Goal: Task Accomplishment & Management: Complete application form

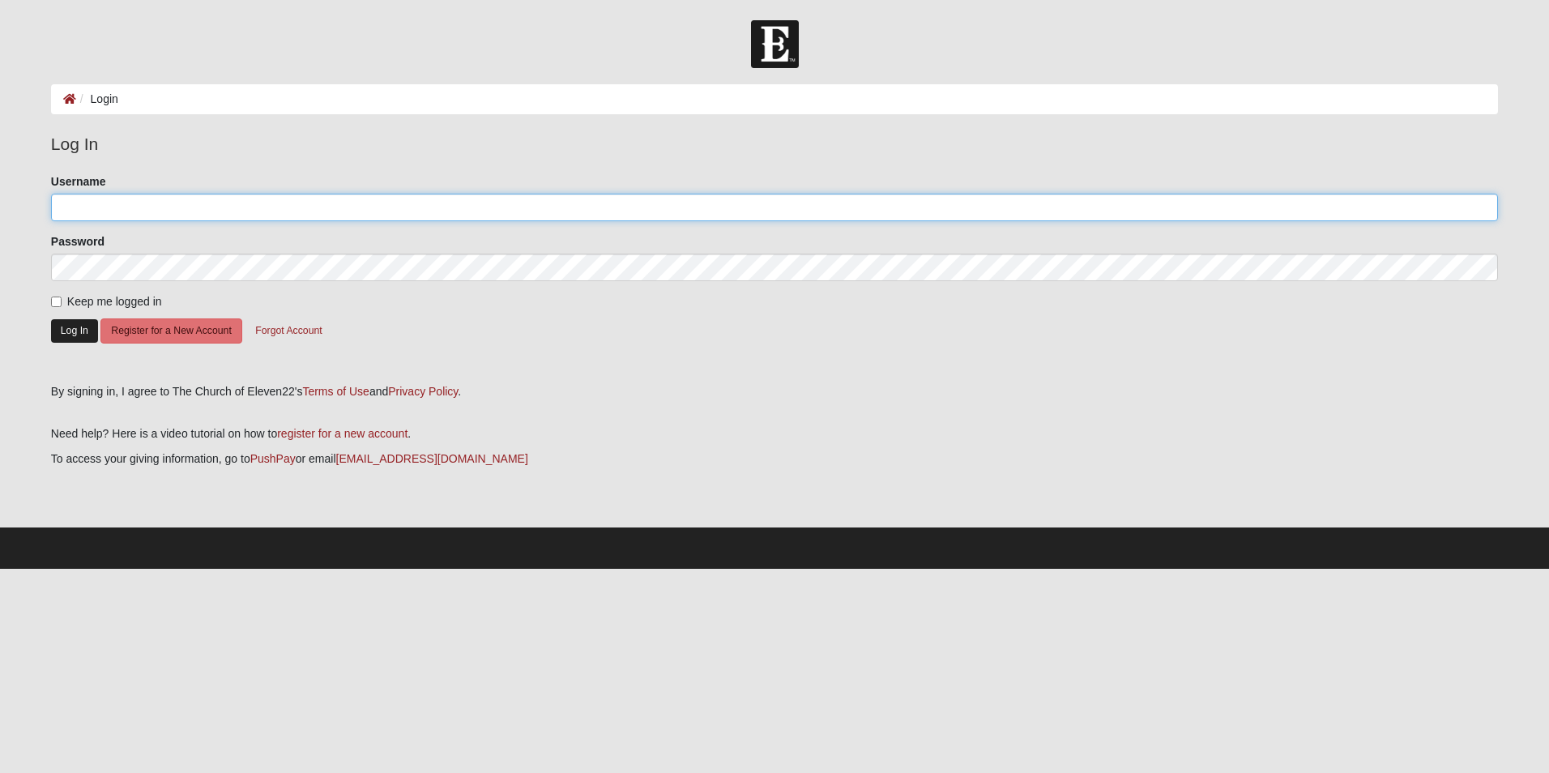
type input "[EMAIL_ADDRESS][DOMAIN_NAME]"
click at [62, 337] on button "Log In" at bounding box center [74, 330] width 47 height 23
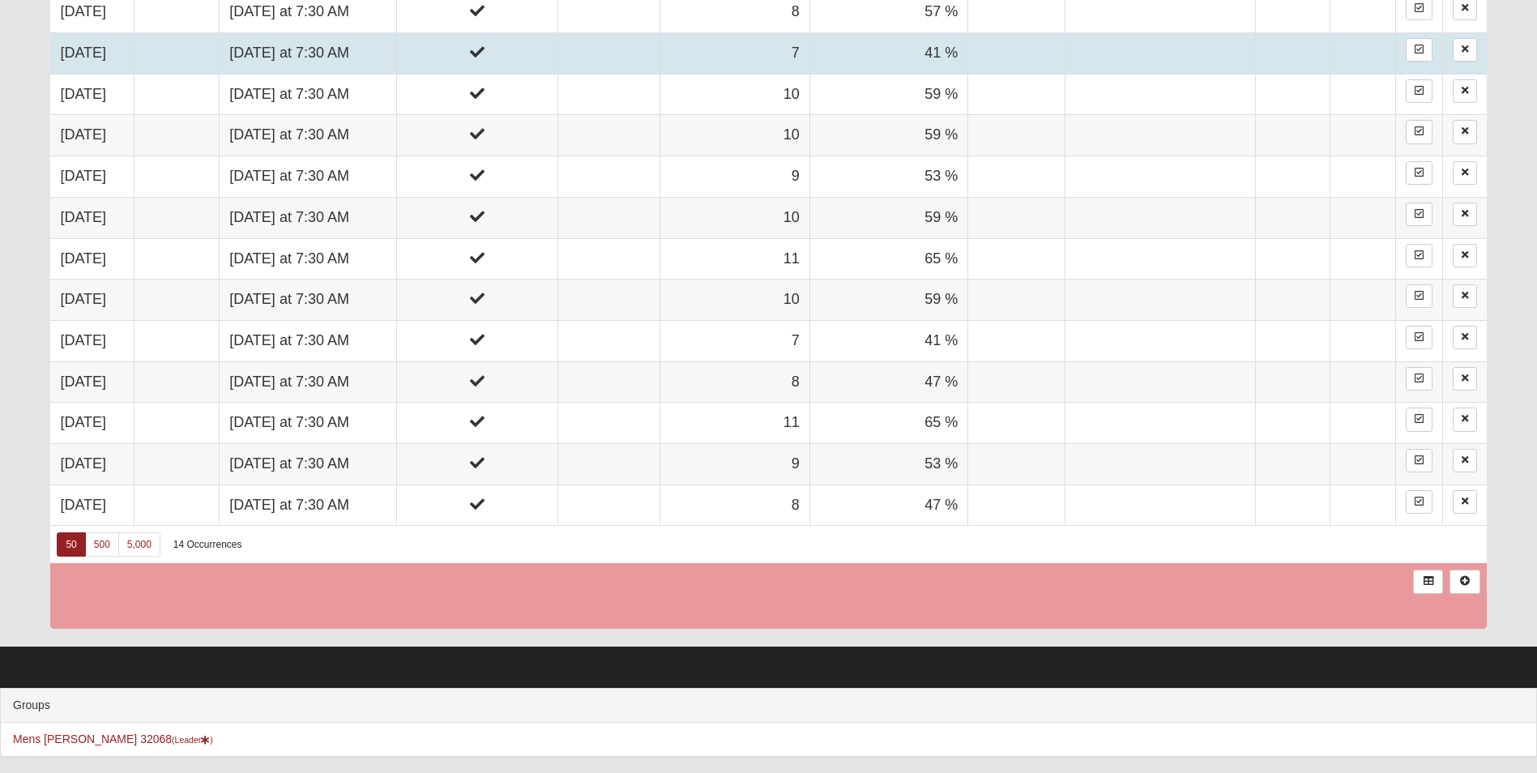
scroll to position [728, 0]
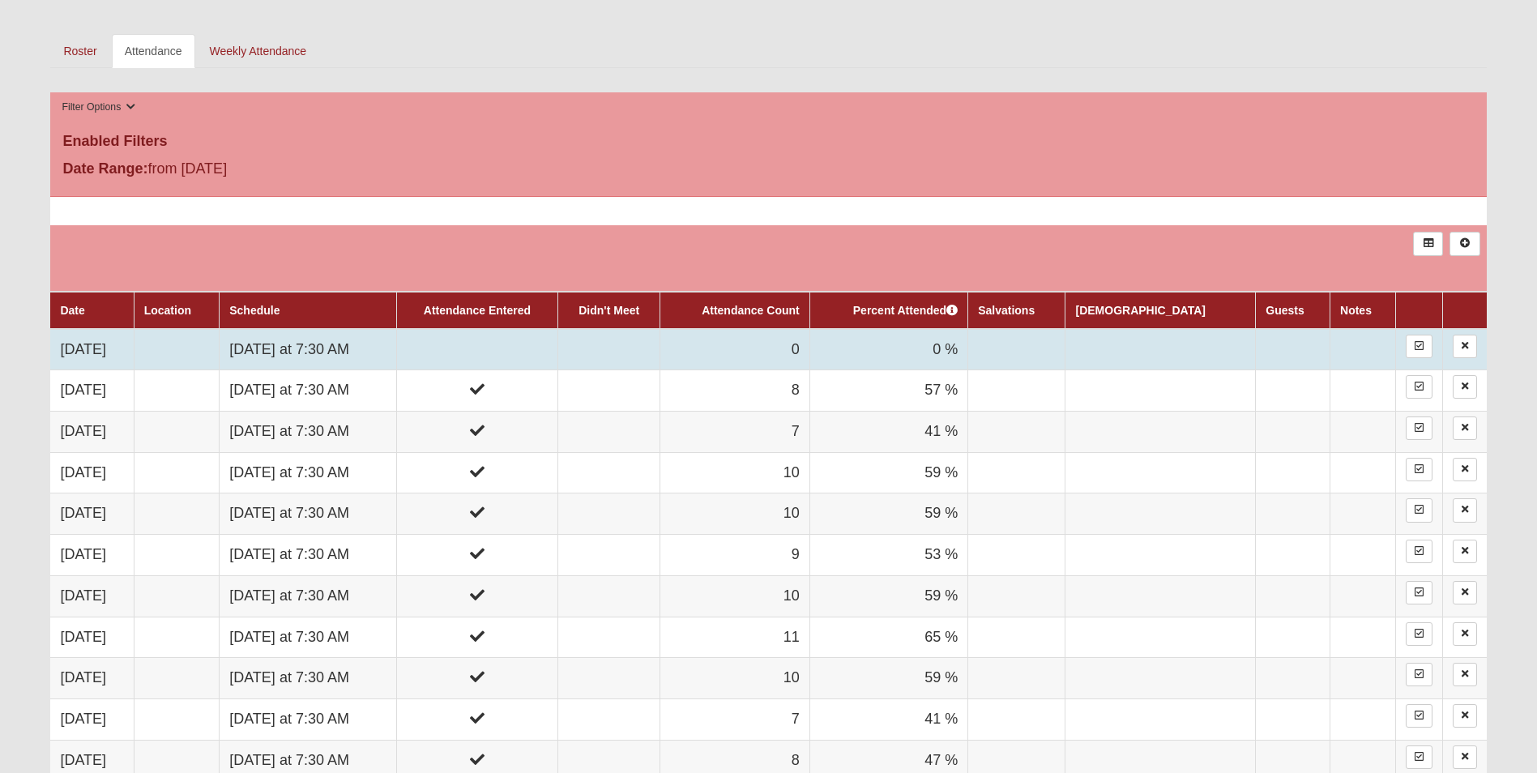
click at [354, 348] on td "[DATE] at 7:30 AM" at bounding box center [308, 349] width 177 height 41
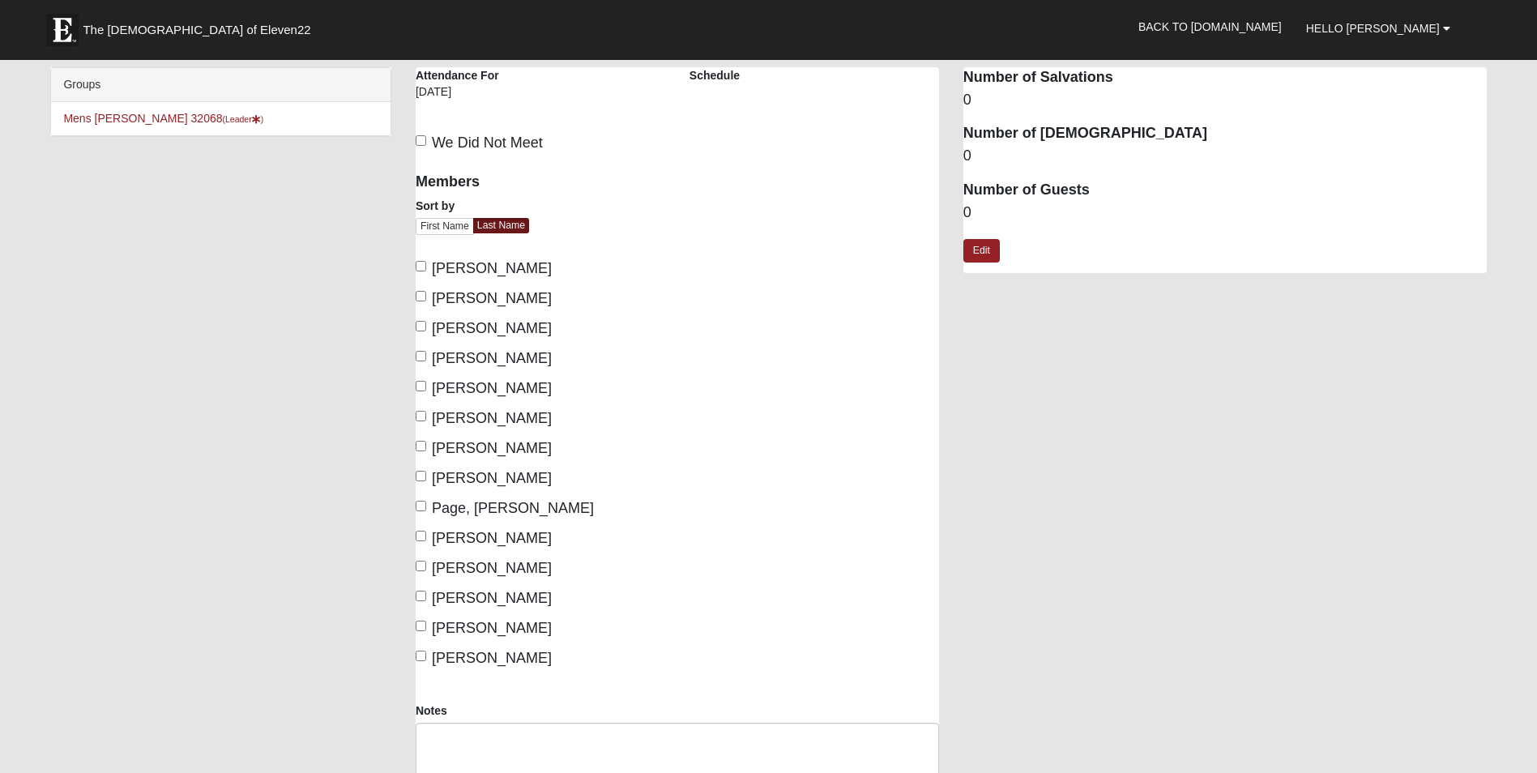
drag, startPoint x: 814, startPoint y: 664, endPoint x: 783, endPoint y: 659, distance: 31.1
click at [814, 664] on div "Members Sort by First Name Last Name Banks, Steve Brafford, Jeff Charles, Joe D…" at bounding box center [677, 432] width 548 height 540
click at [425, 358] on input "Davidson, Nate" at bounding box center [421, 356] width 11 height 11
checkbox input "true"
click at [424, 375] on div "Members Sort by First Name Last Name Banks, Steve Brafford, Jeff Charles, Joe D…" at bounding box center [541, 415] width 250 height 507
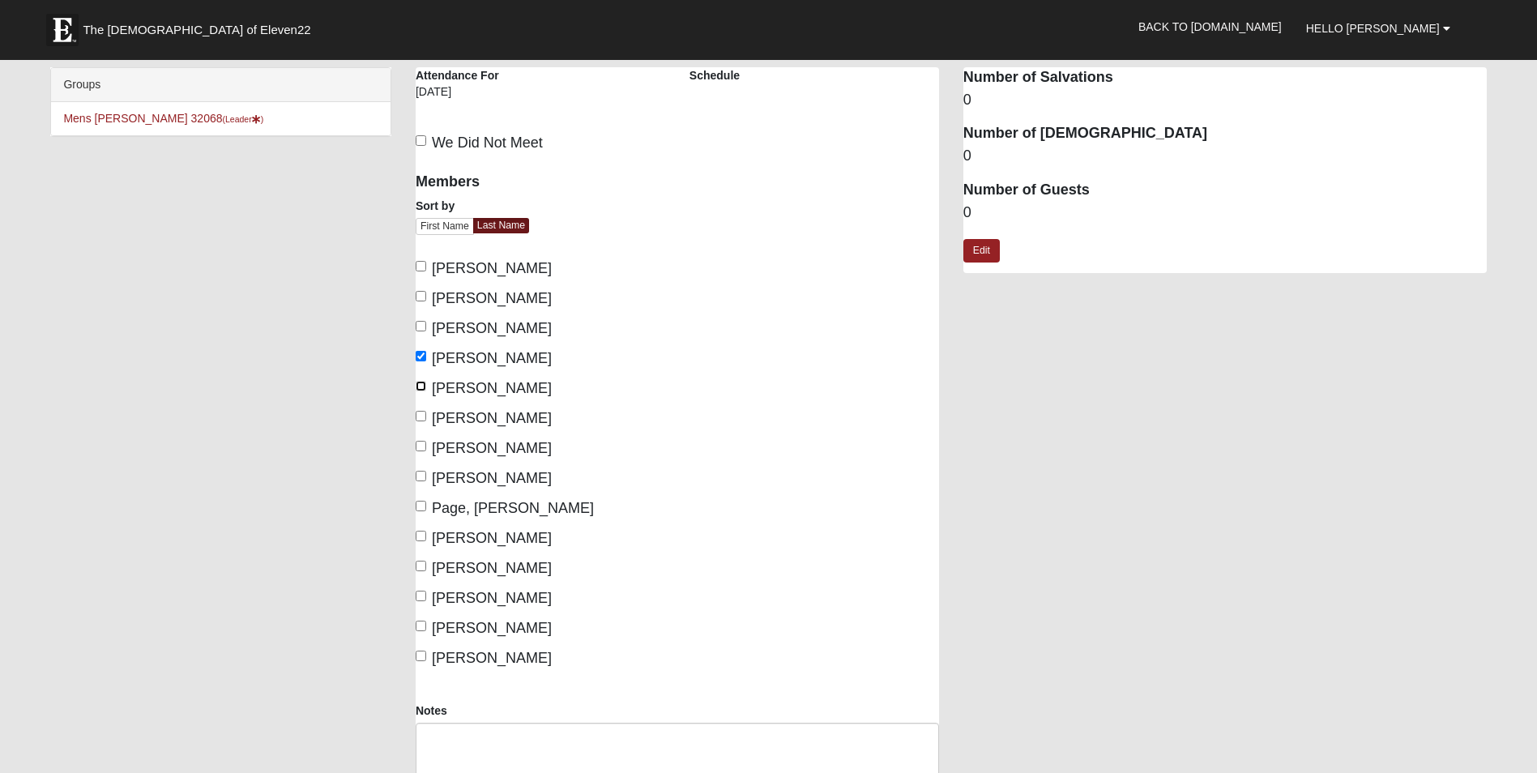
drag, startPoint x: 424, startPoint y: 385, endPoint x: 427, endPoint y: 405, distance: 20.5
click at [424, 385] on input "Edwards, Scott" at bounding box center [421, 386] width 11 height 11
checkbox input "true"
click at [423, 415] on input "Lovelace, Thomas" at bounding box center [421, 416] width 11 height 11
checkbox input "true"
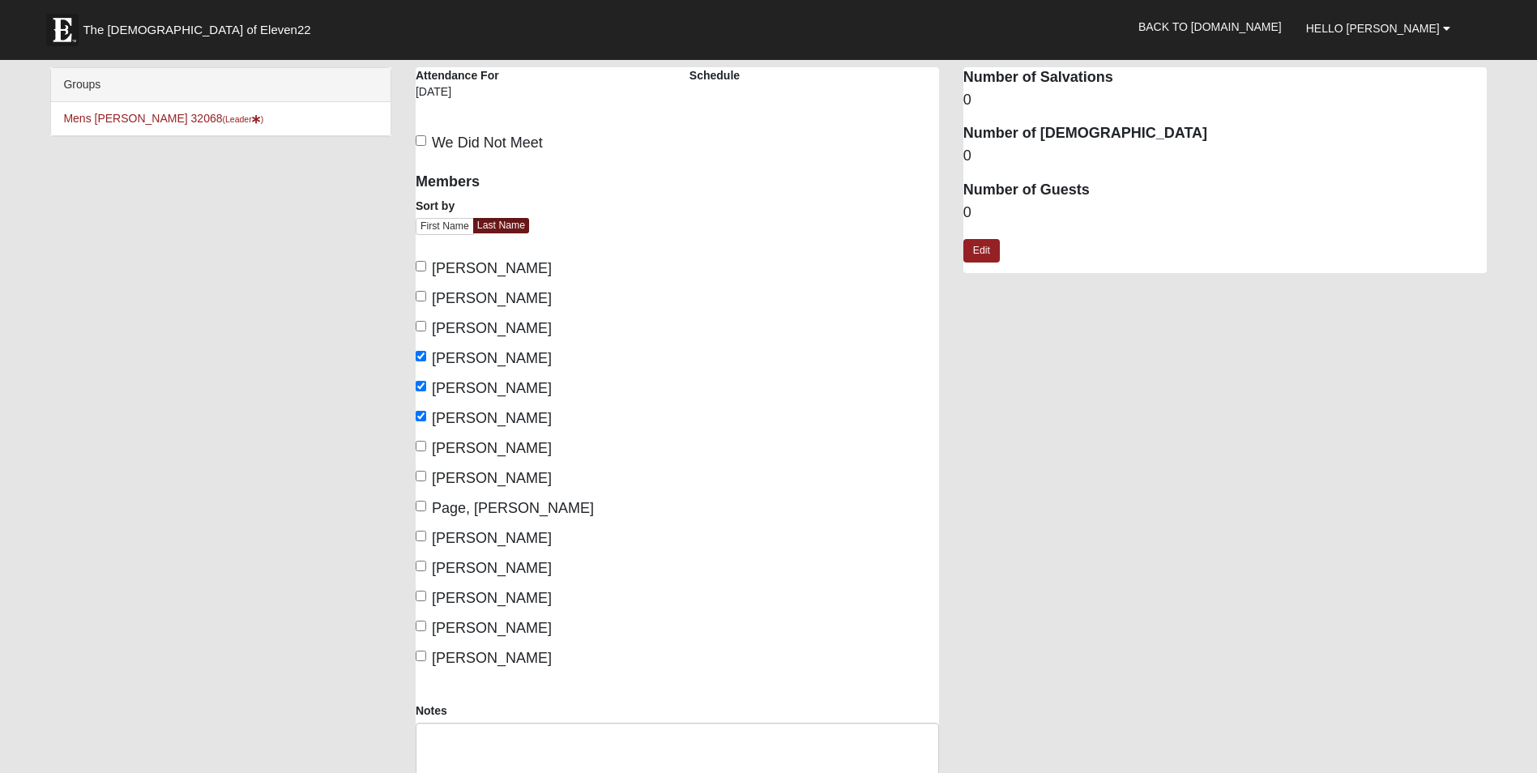
click at [427, 472] on label "Neely, Loren" at bounding box center [484, 478] width 136 height 22
click at [426, 472] on input "Neely, Loren" at bounding box center [421, 476] width 11 height 11
checkbox input "true"
click at [425, 498] on label "Page, Carlton" at bounding box center [505, 508] width 178 height 22
click at [425, 501] on input "Page, Carlton" at bounding box center [421, 506] width 11 height 11
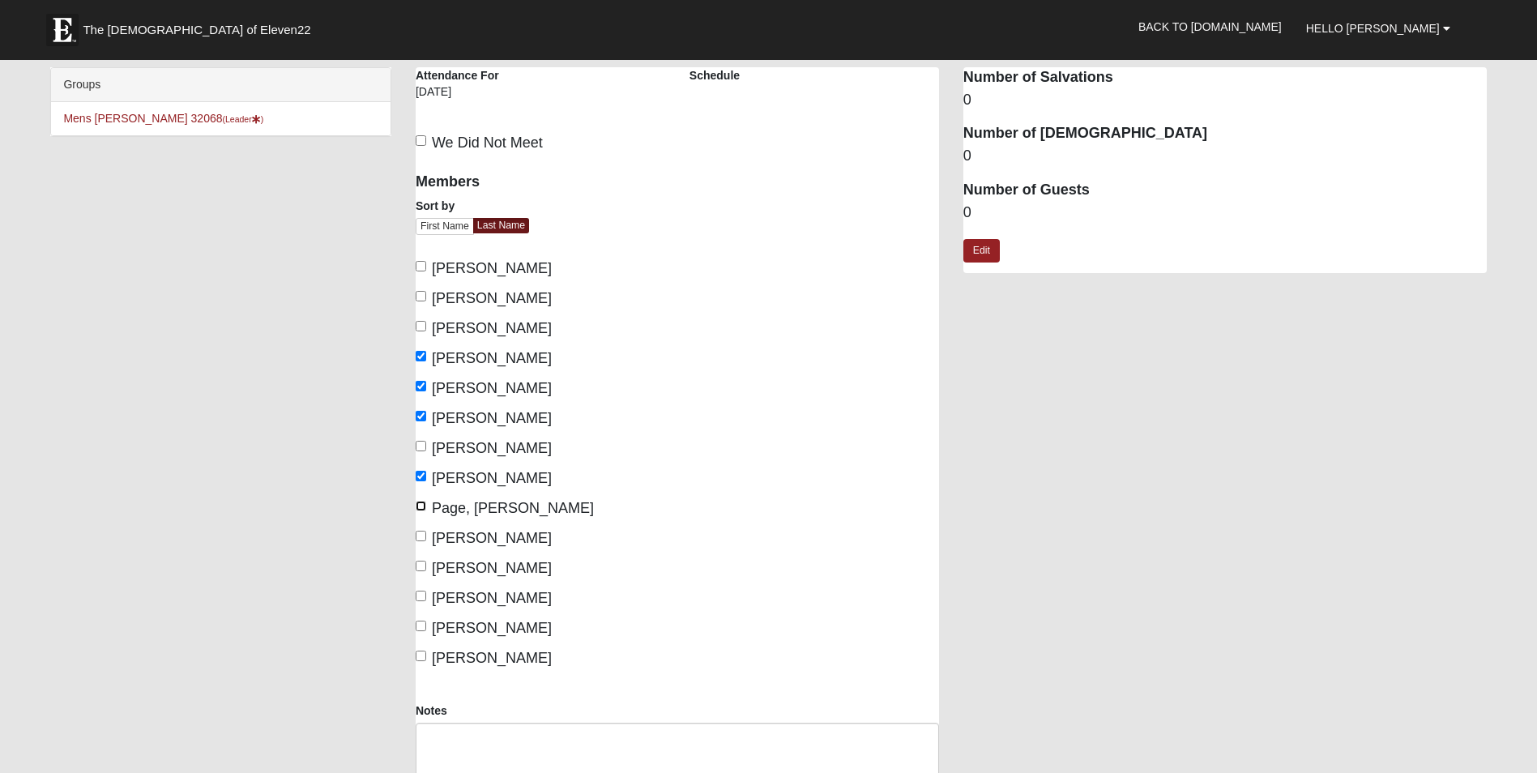
checkbox input "true"
click at [425, 533] on input "Petros, Berekat" at bounding box center [421, 536] width 11 height 11
checkbox input "true"
click at [425, 563] on input "Potrawski, Dave" at bounding box center [421, 566] width 11 height 11
checkbox input "true"
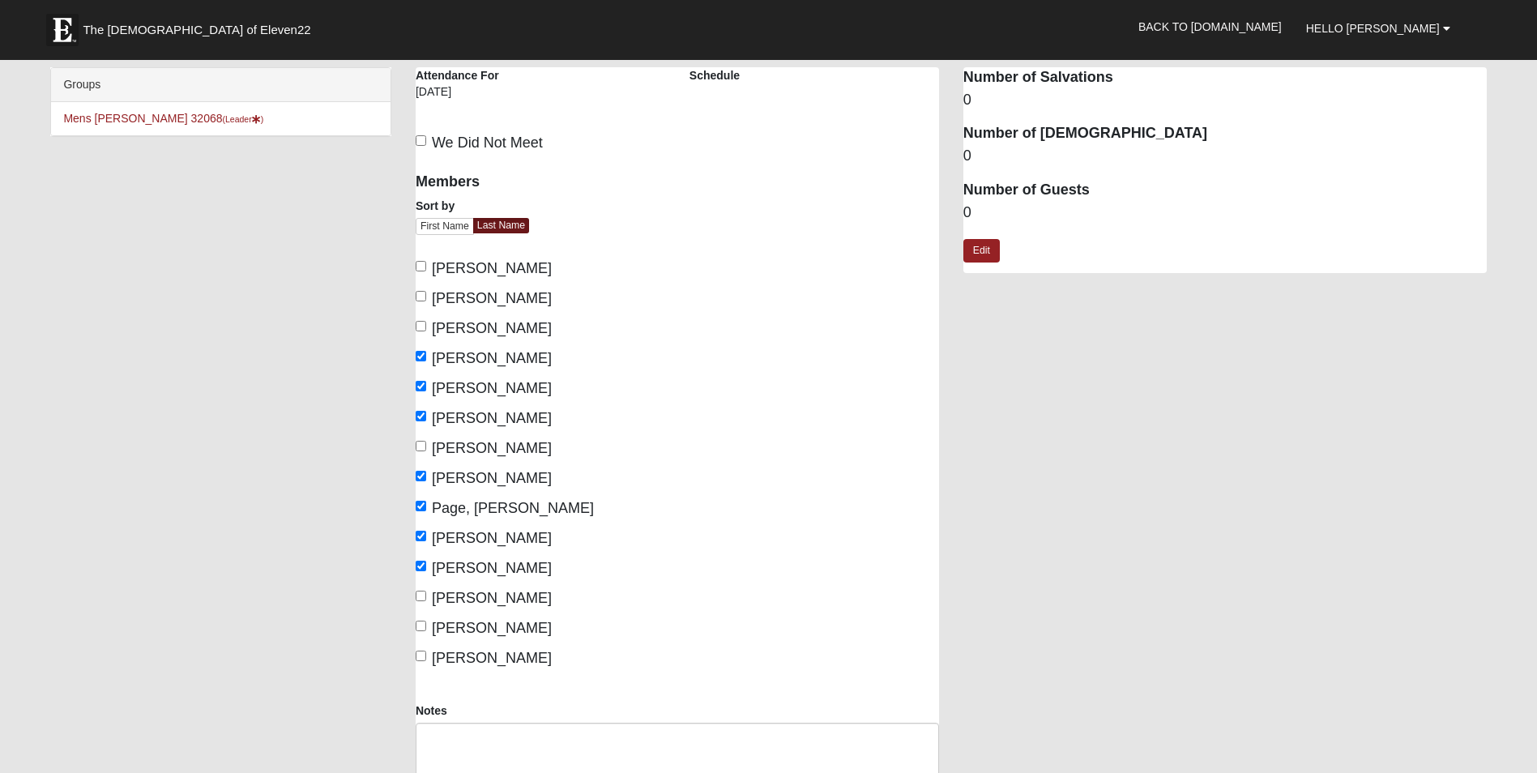
click at [432, 595] on span "Serig, Mike" at bounding box center [492, 598] width 120 height 16
click at [426, 595] on input "Serig, Mike" at bounding box center [421, 596] width 11 height 11
checkbox input "true"
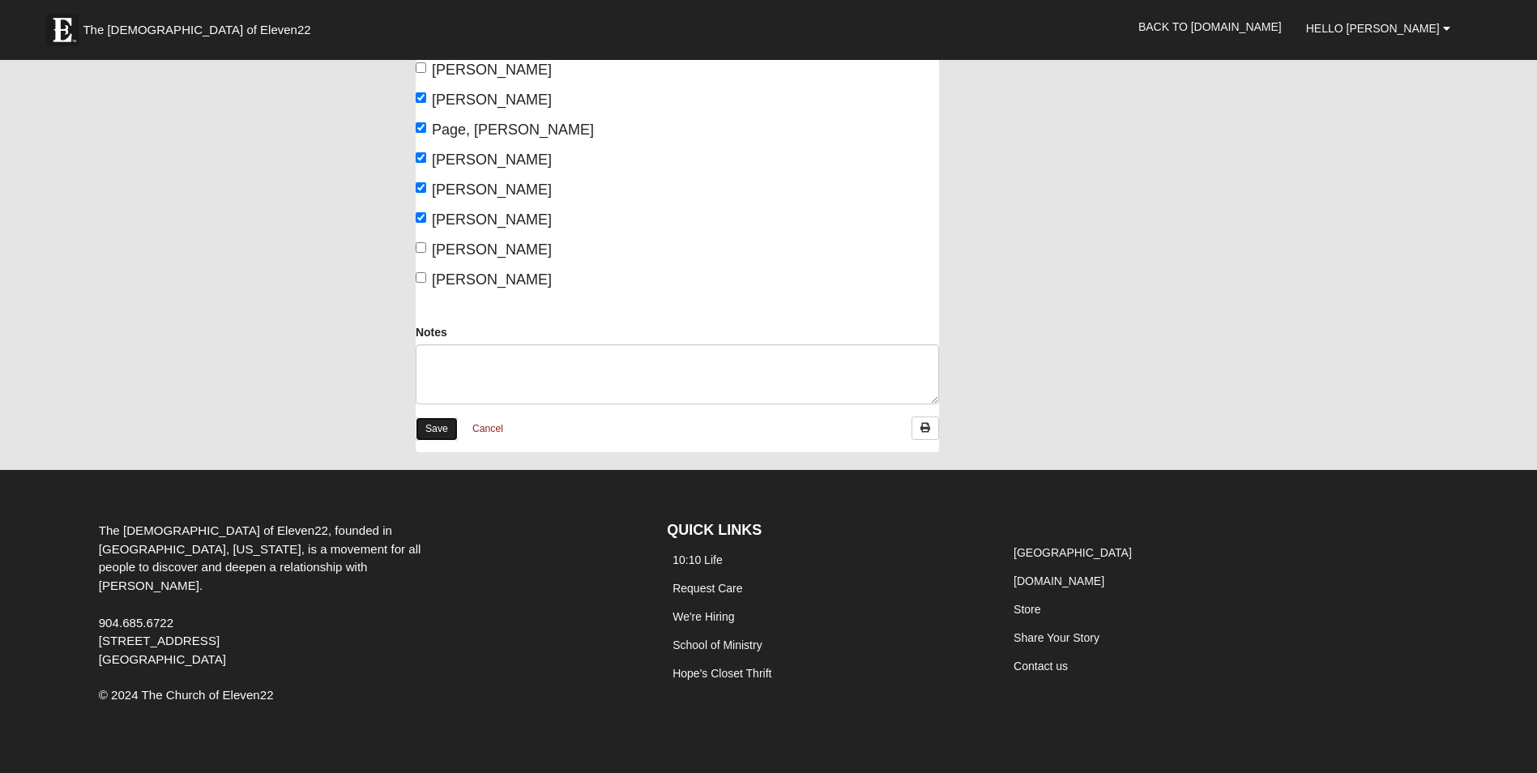
click at [437, 417] on link "Save" at bounding box center [437, 428] width 42 height 23
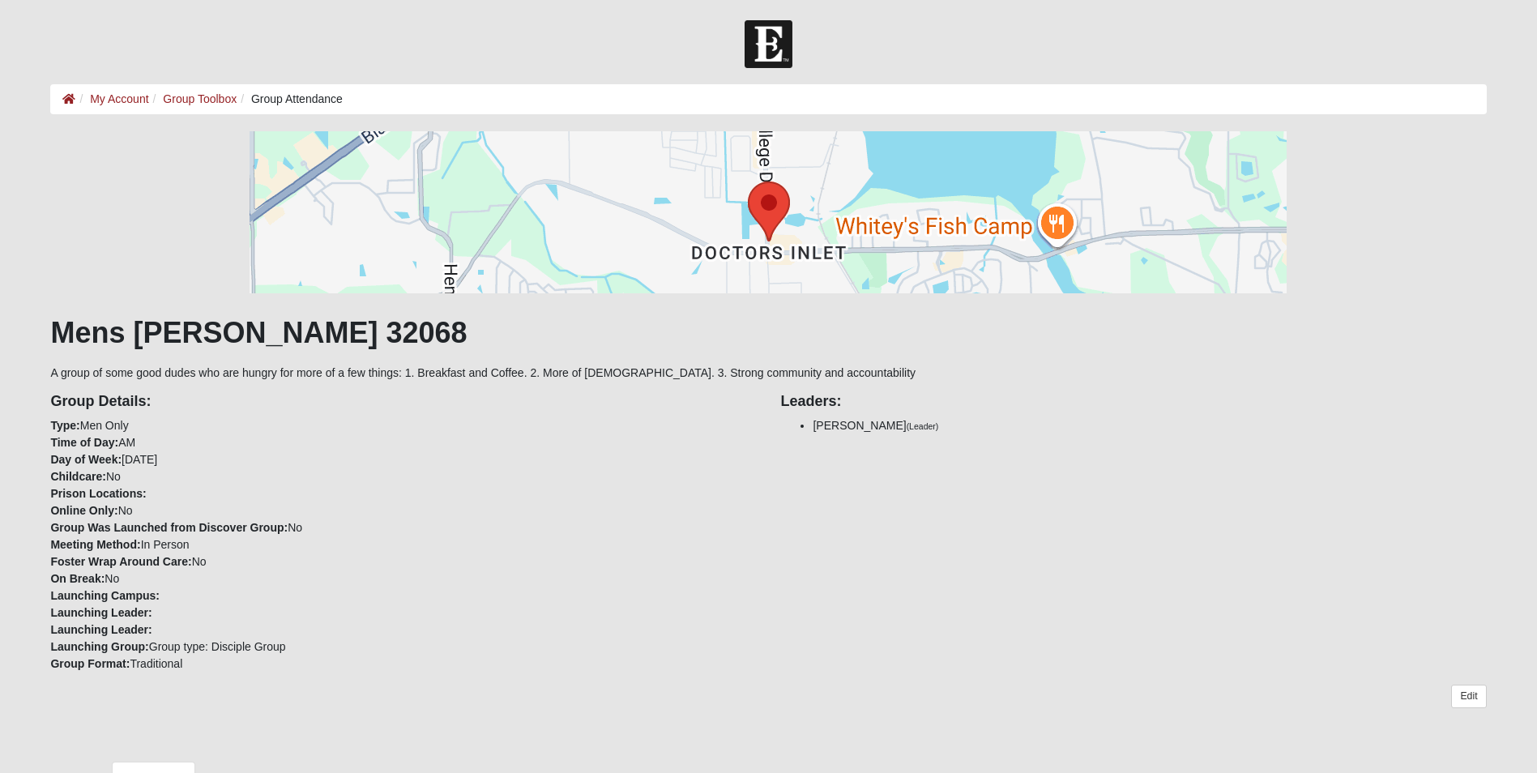
click at [1372, 449] on div "Group Details: Type: Men Only Time of Day: AM Day of Week: [DATE] Childcare: No…" at bounding box center [768, 527] width 1460 height 291
